Goal: Task Accomplishment & Management: Use online tool/utility

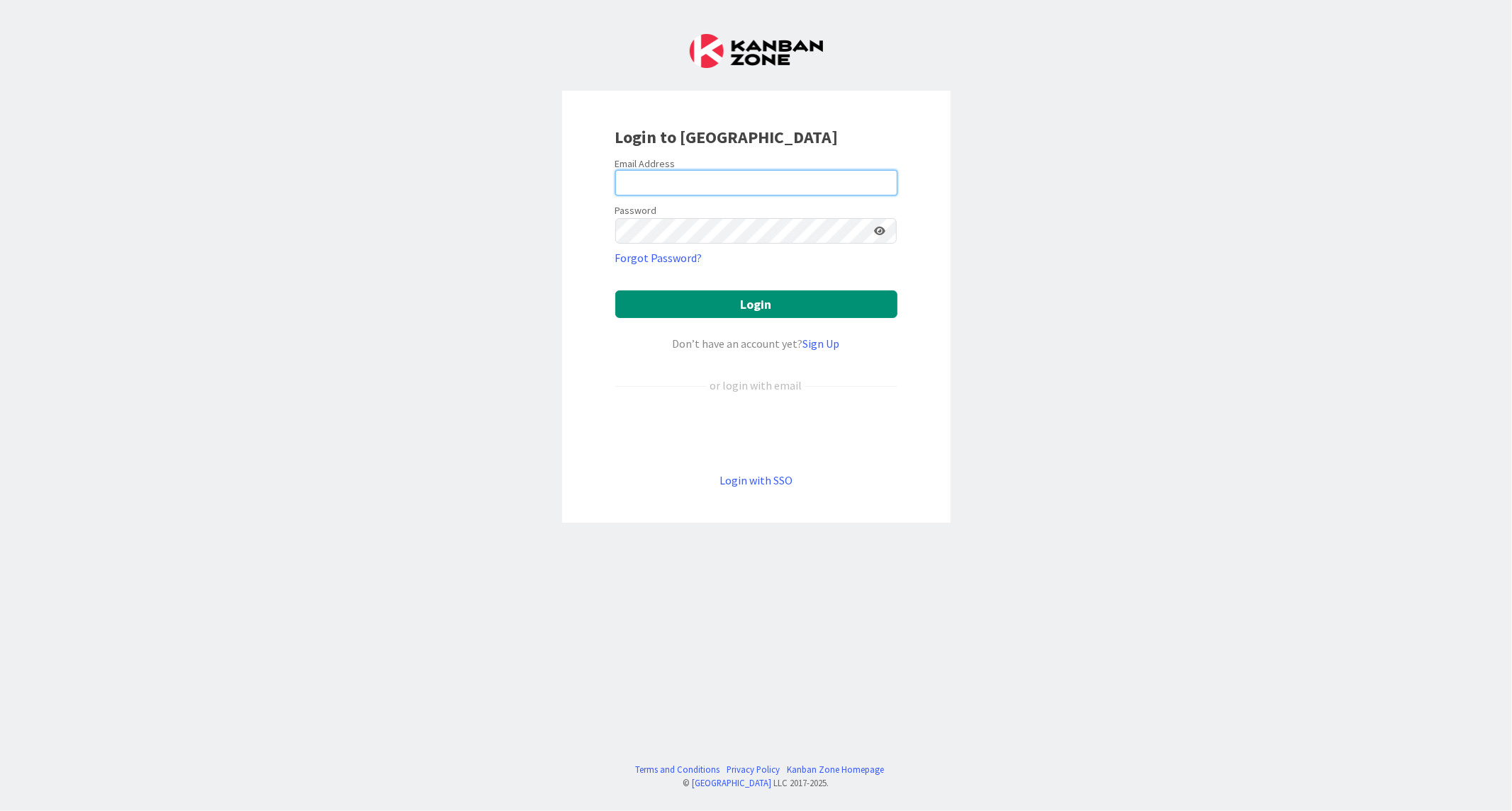
click at [667, 183] on input "email" at bounding box center [756, 183] width 282 height 26
paste input "[EMAIL_ADDRESS][DOMAIN_NAME]"
type input "[EMAIL_ADDRESS][DOMAIN_NAME]"
click at [615, 290] on button "Login" at bounding box center [756, 304] width 282 height 27
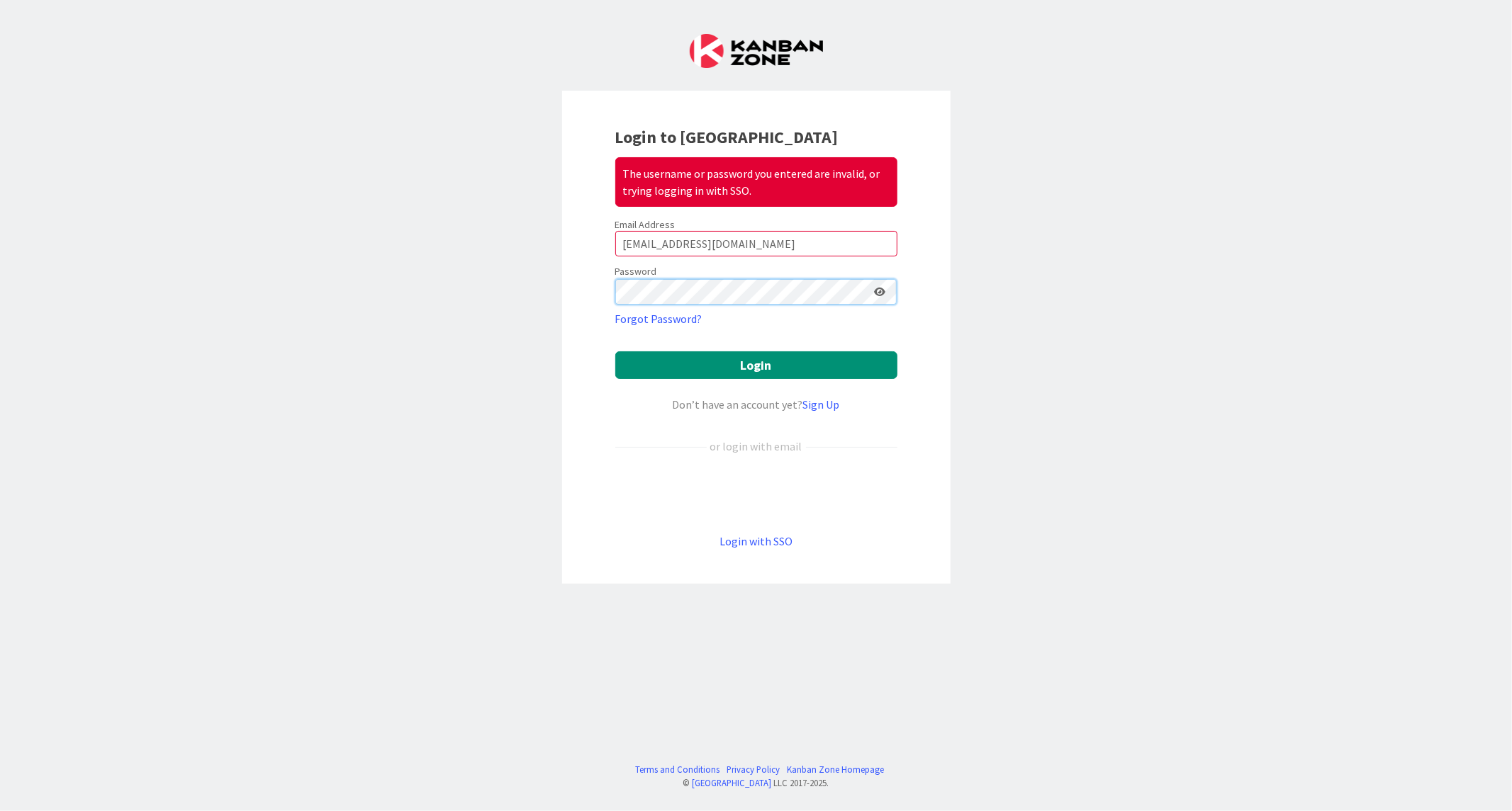
click at [615, 352] on button "Login" at bounding box center [756, 365] width 282 height 27
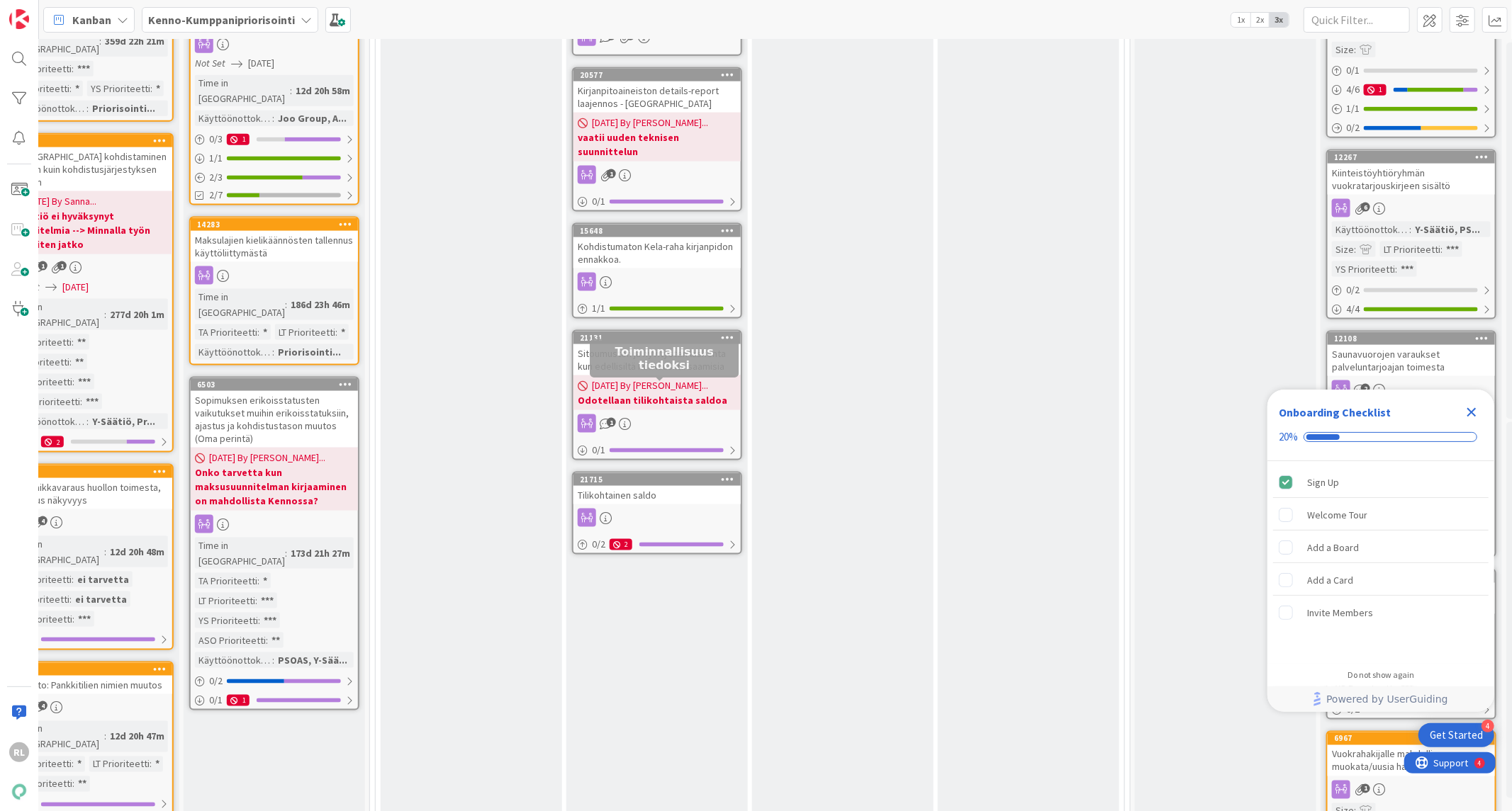
scroll to position [1580, 788]
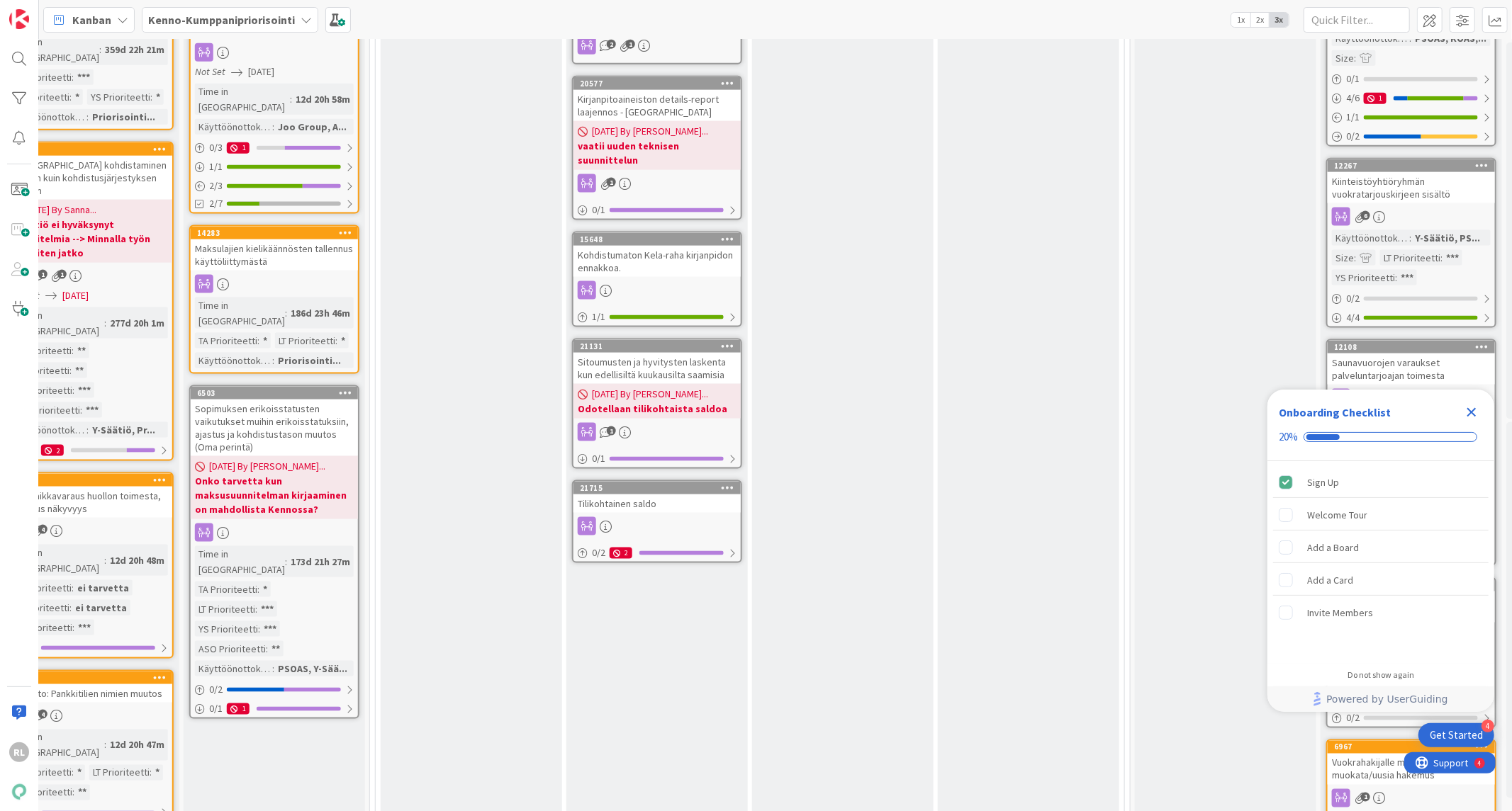
click at [675, 517] on div at bounding box center [657, 526] width 167 height 18
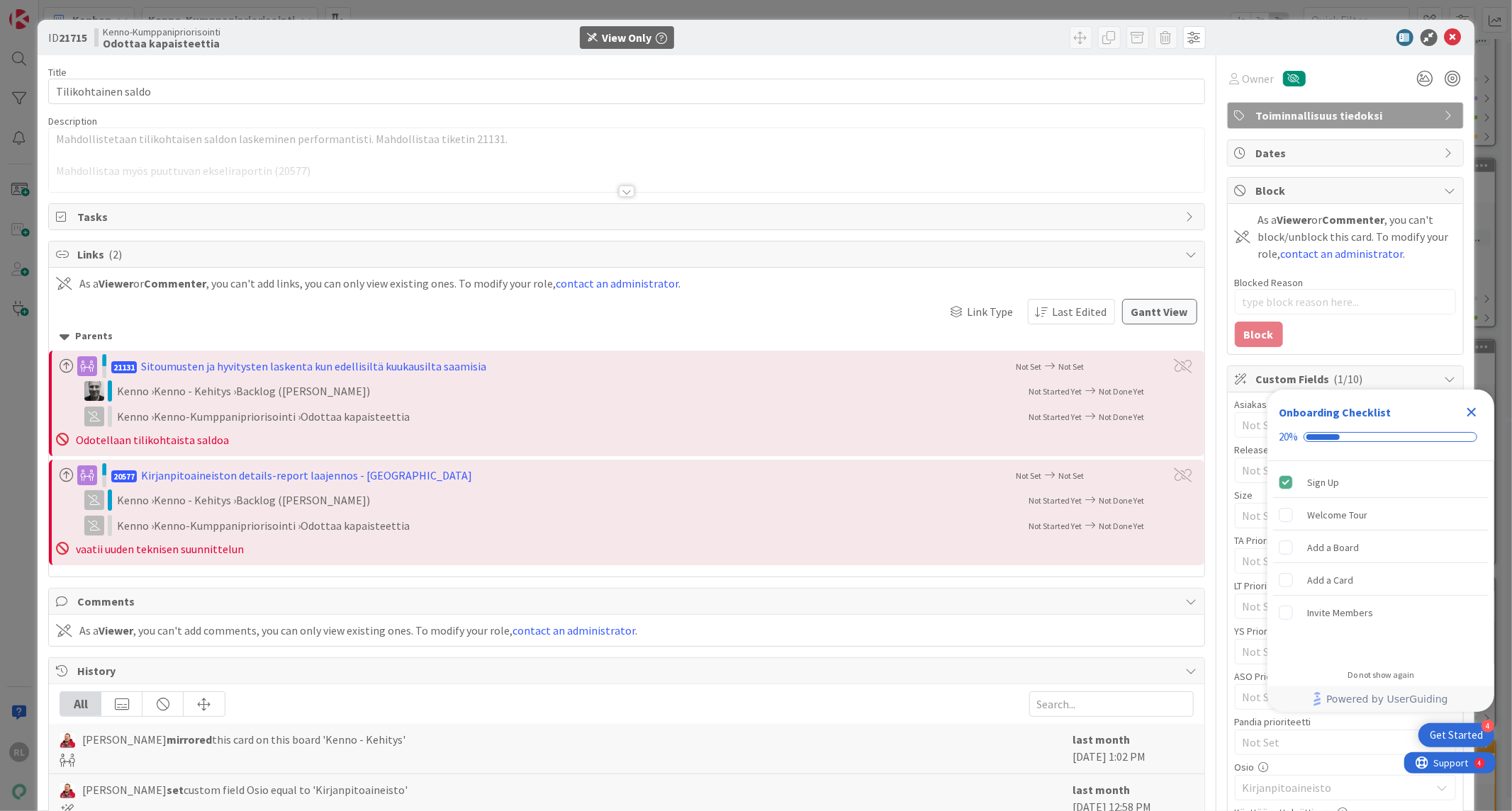
type textarea "x"
click at [619, 188] on div at bounding box center [626, 191] width 16 height 11
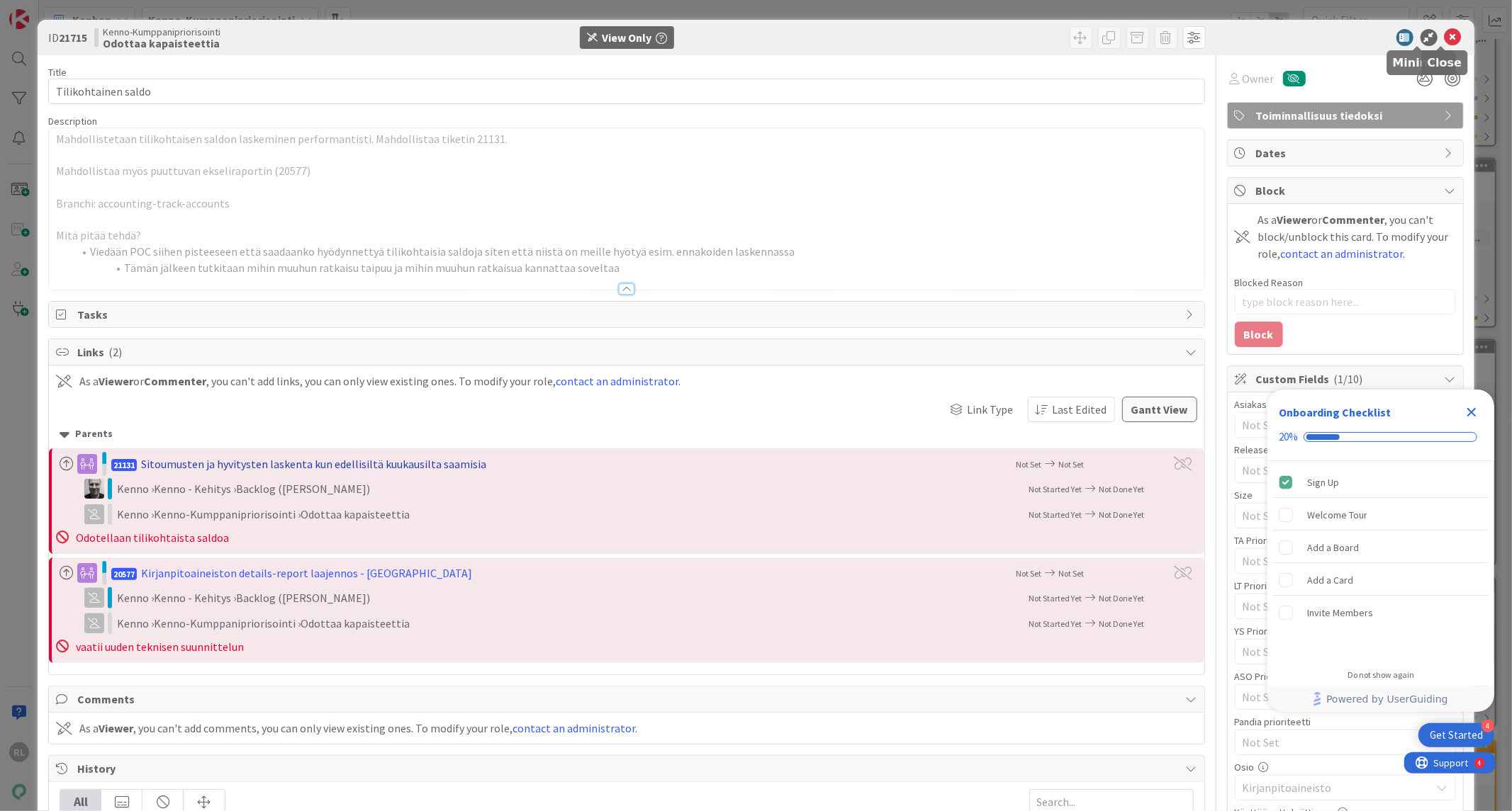
click at [1444, 40] on icon at bounding box center [1453, 37] width 17 height 17
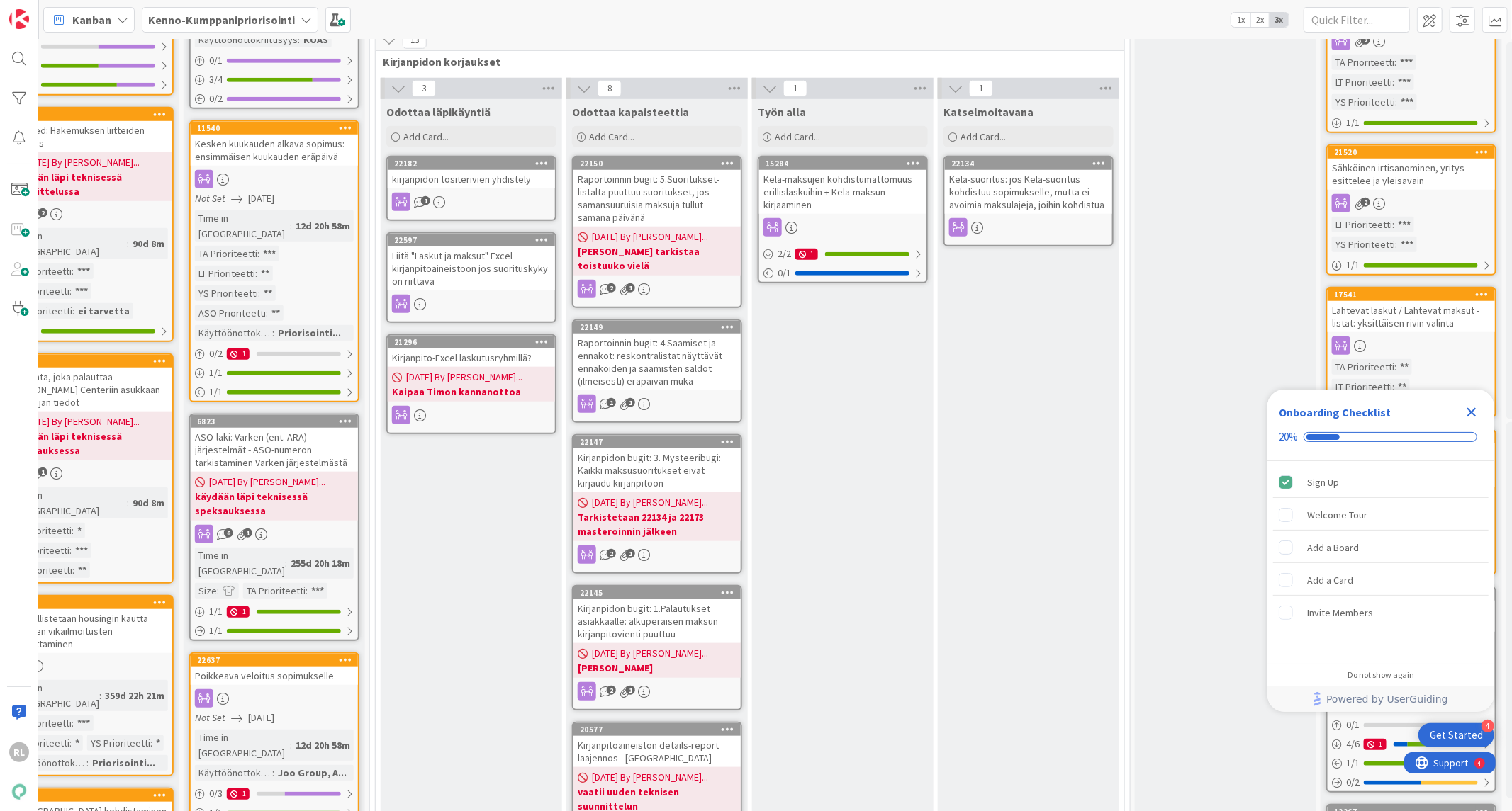
scroll to position [924, 788]
